Goal: Information Seeking & Learning: Check status

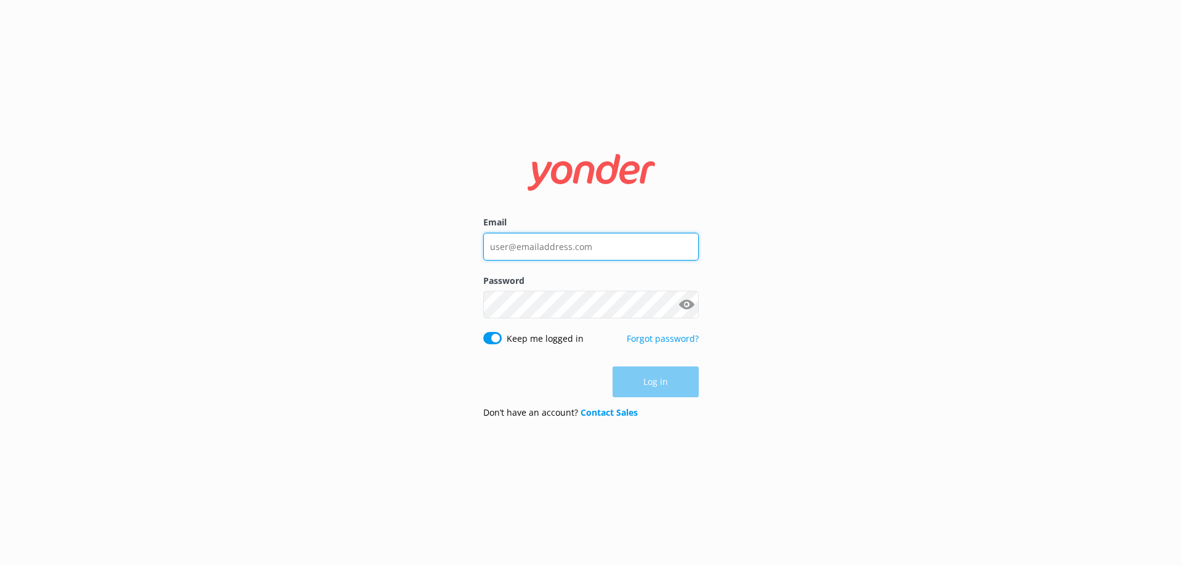
type input "[EMAIL_ADDRESS][DOMAIN_NAME]"
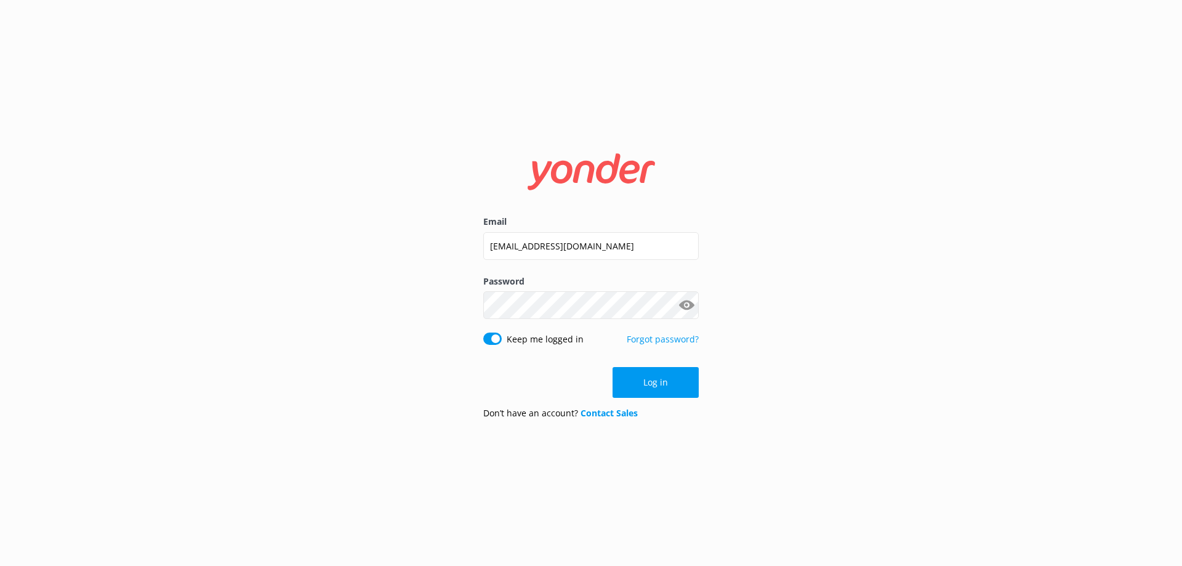
click at [662, 364] on form "Email [EMAIL_ADDRESS][DOMAIN_NAME] Password Show password Keep me logged in For…" at bounding box center [591, 283] width 216 height 293
click at [662, 373] on button "Log in" at bounding box center [656, 382] width 86 height 31
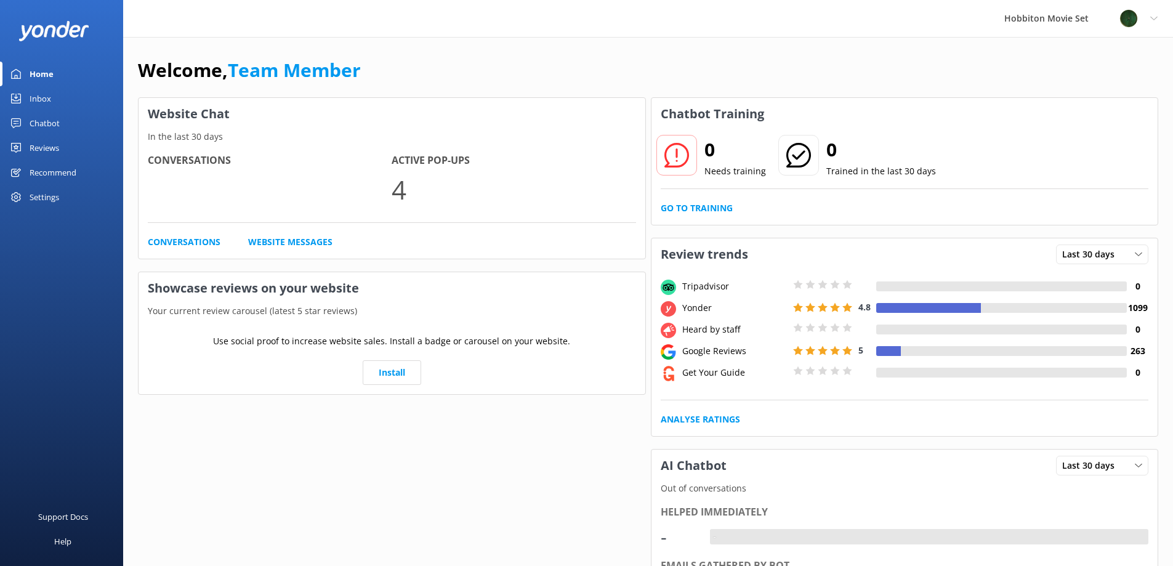
click at [49, 122] on div "Chatbot" at bounding box center [45, 123] width 30 height 25
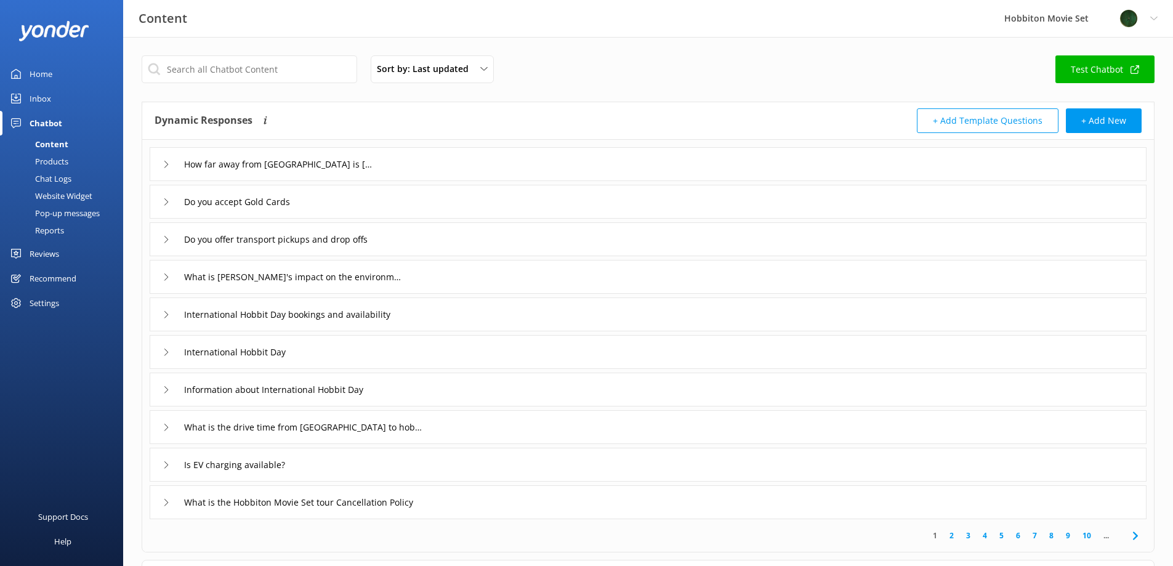
click at [36, 252] on div "Reviews" at bounding box center [45, 253] width 30 height 25
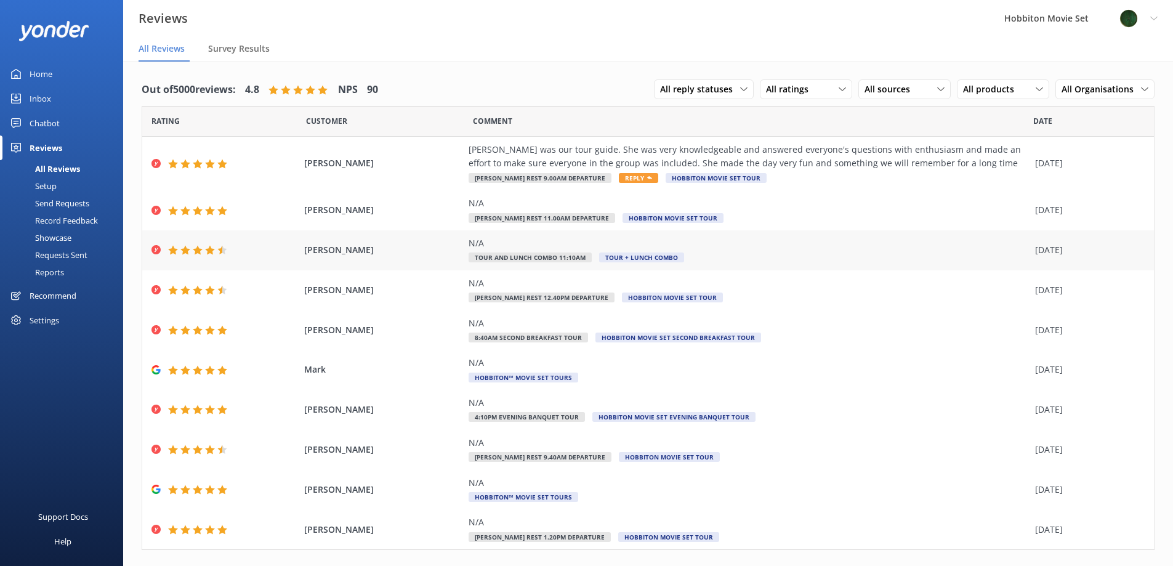
scroll to position [24, 0]
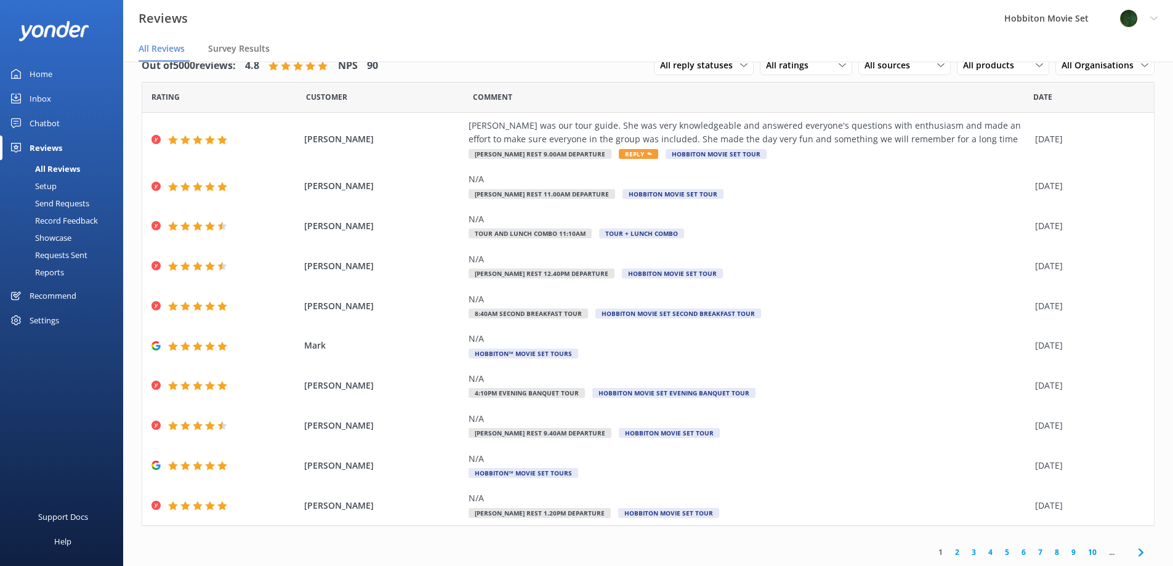
click at [949, 554] on link "2" at bounding box center [957, 552] width 17 height 12
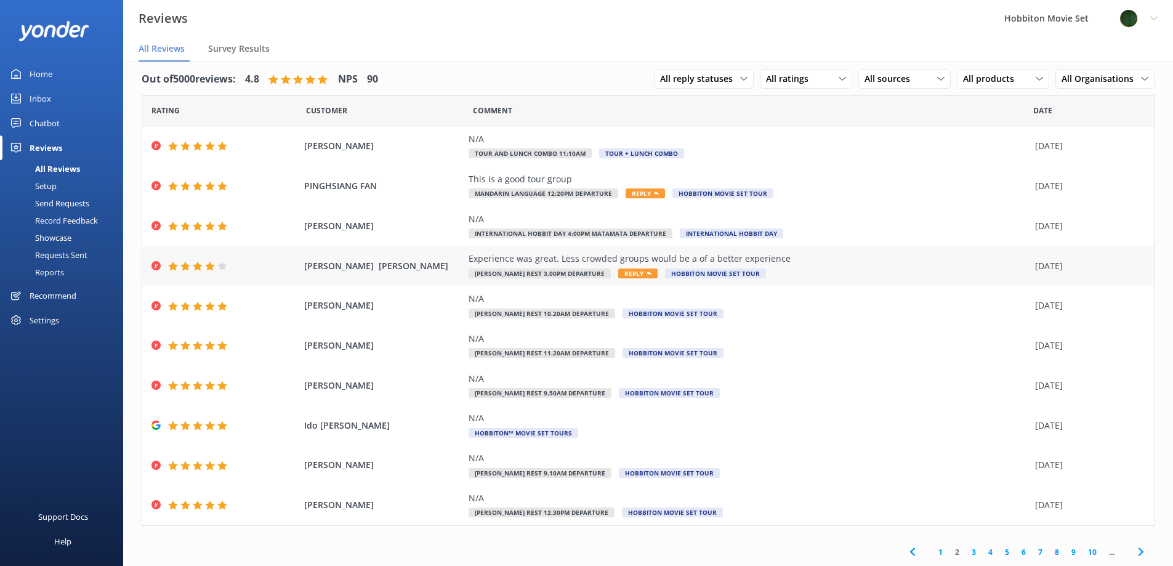
scroll to position [25, 0]
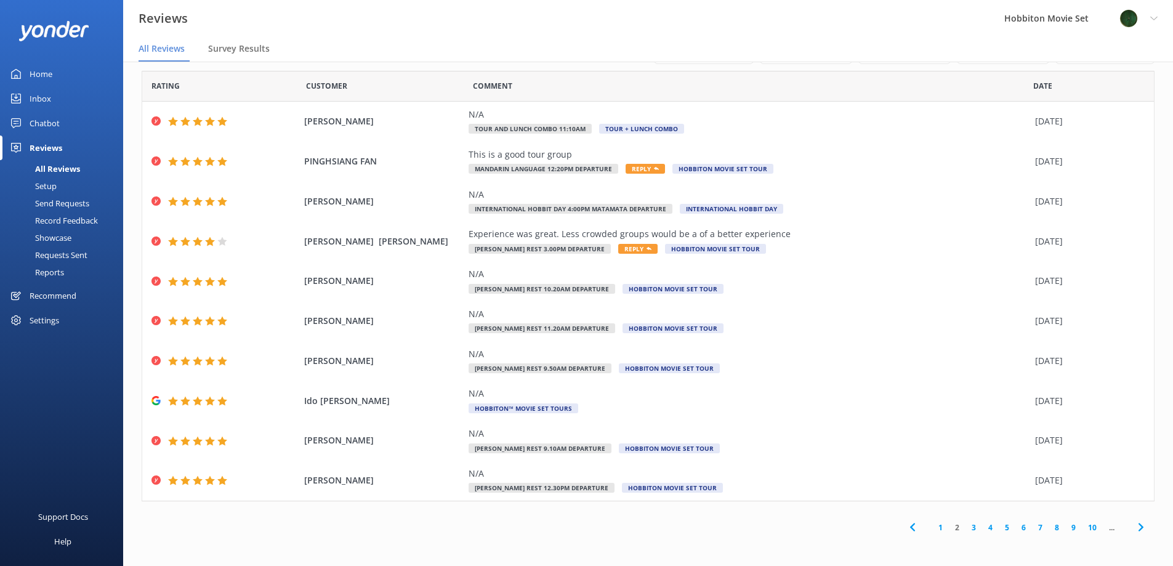
click at [966, 524] on link "3" at bounding box center [974, 528] width 17 height 12
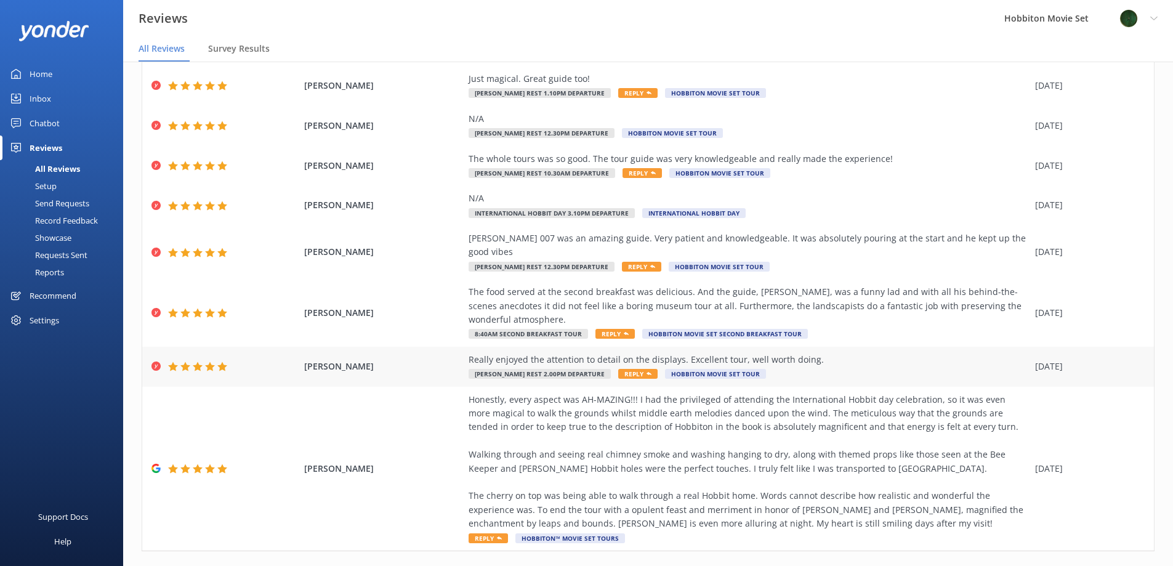
scroll to position [148, 0]
